Goal: Information Seeking & Learning: Learn about a topic

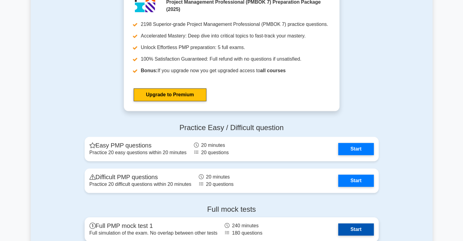
scroll to position [639, 0]
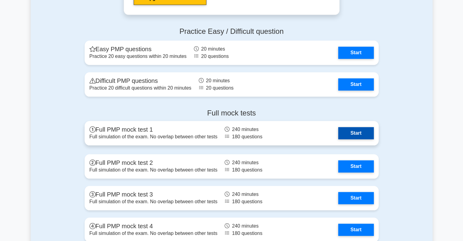
click at [338, 131] on link "Start" at bounding box center [355, 133] width 35 height 12
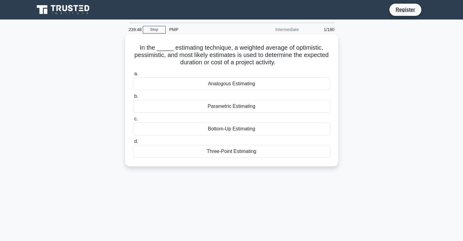
click at [220, 107] on div "Parametric Estimating" at bounding box center [231, 106] width 197 height 13
click at [133, 98] on input "b. Parametric Estimating" at bounding box center [133, 96] width 0 height 4
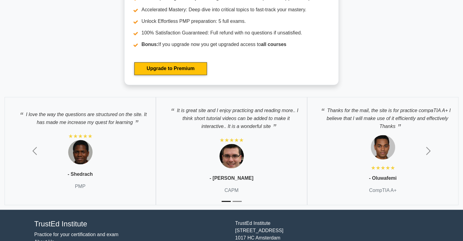
scroll to position [1026, 0]
